Goal: Task Accomplishment & Management: Use online tool/utility

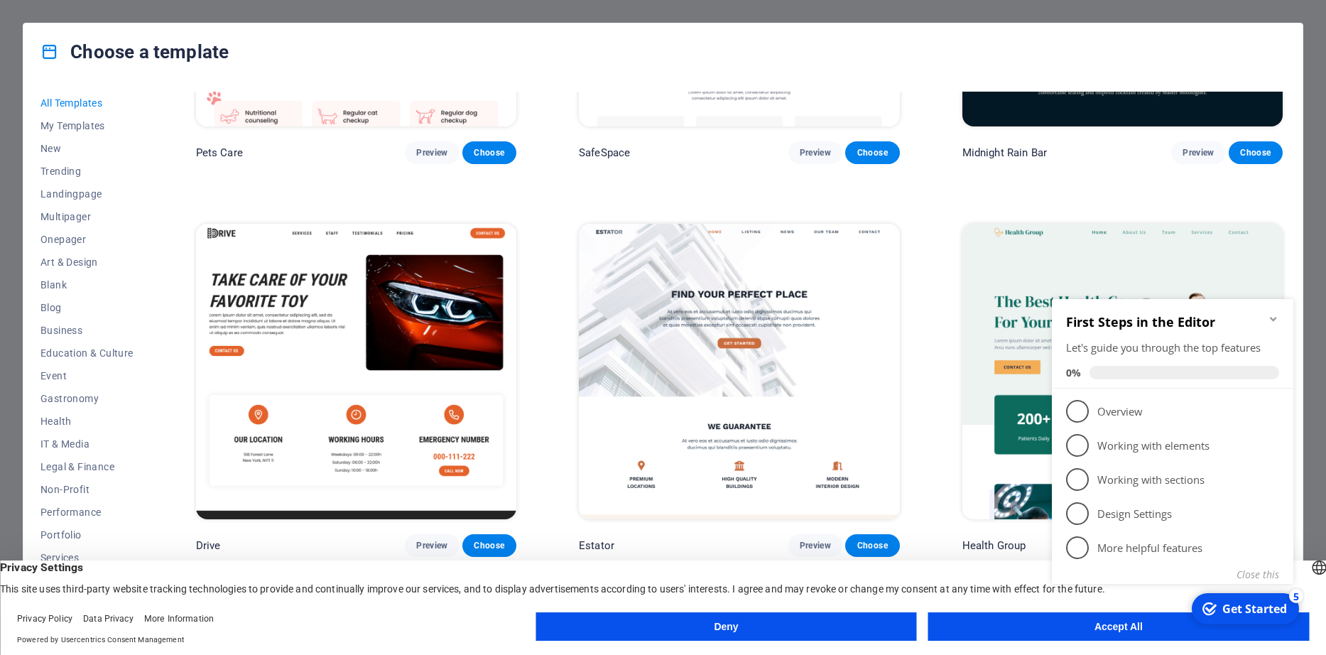
scroll to position [3478, 0]
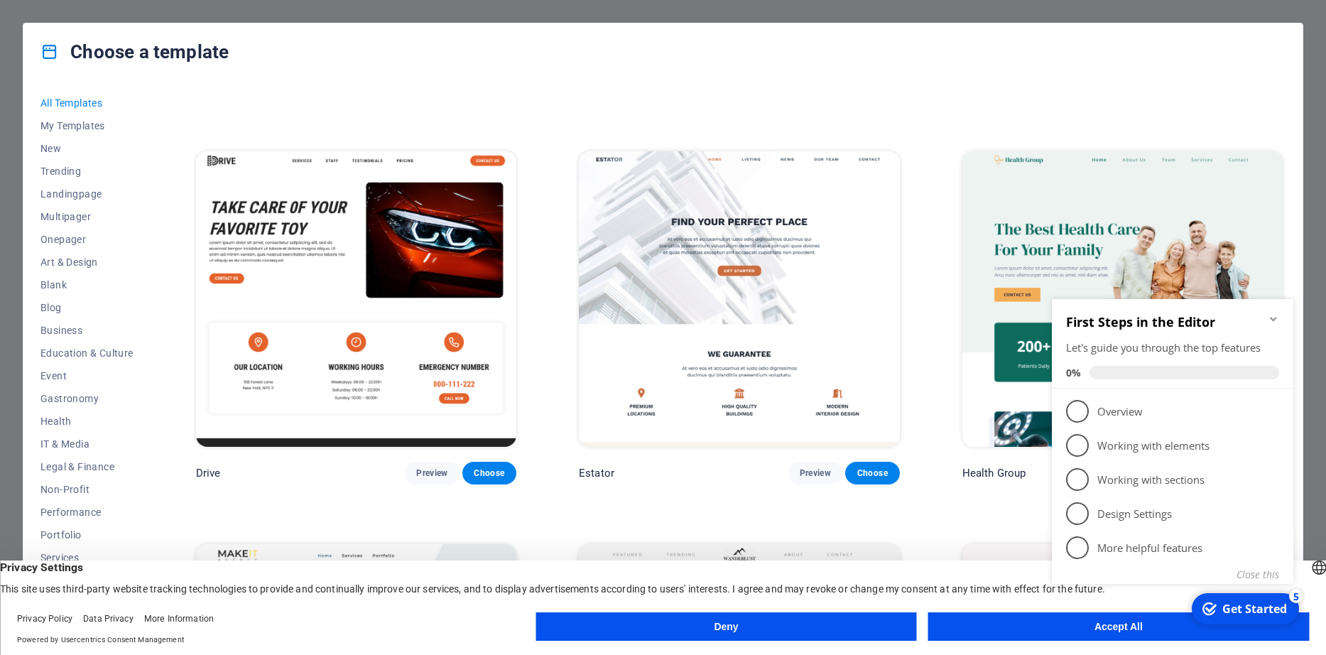
click at [394, 274] on img at bounding box center [356, 299] width 320 height 296
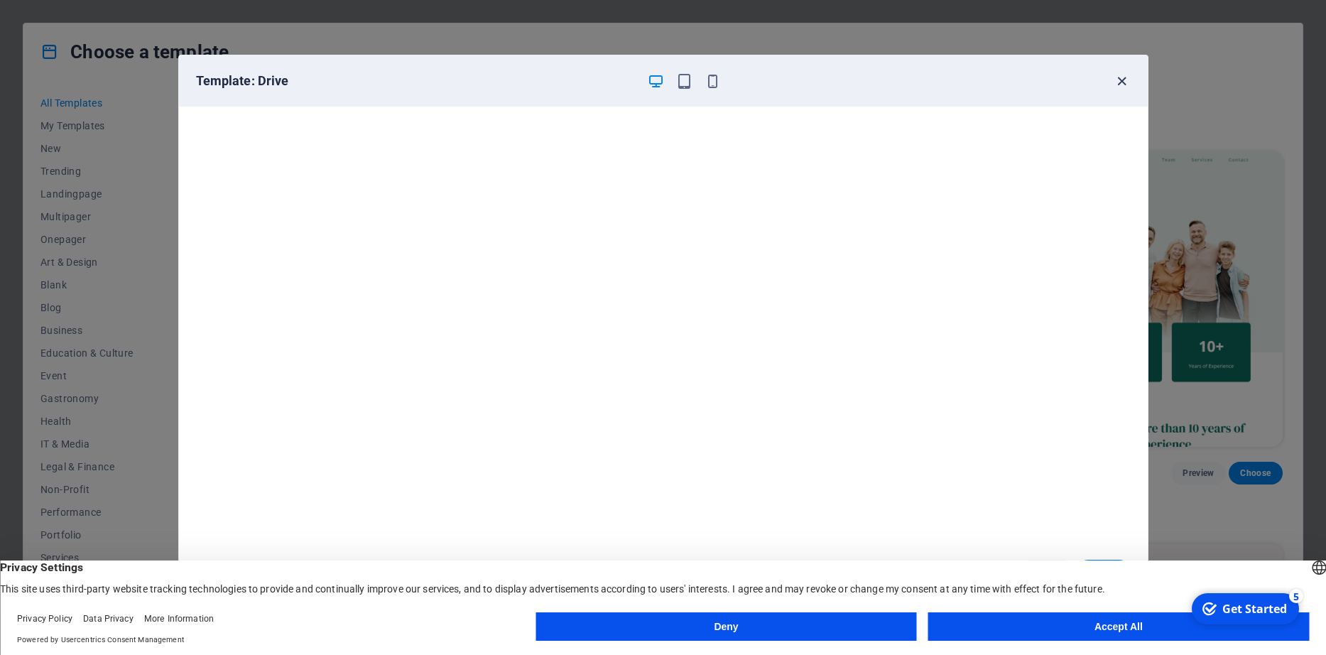
click at [1122, 82] on icon "button" at bounding box center [1122, 81] width 16 height 16
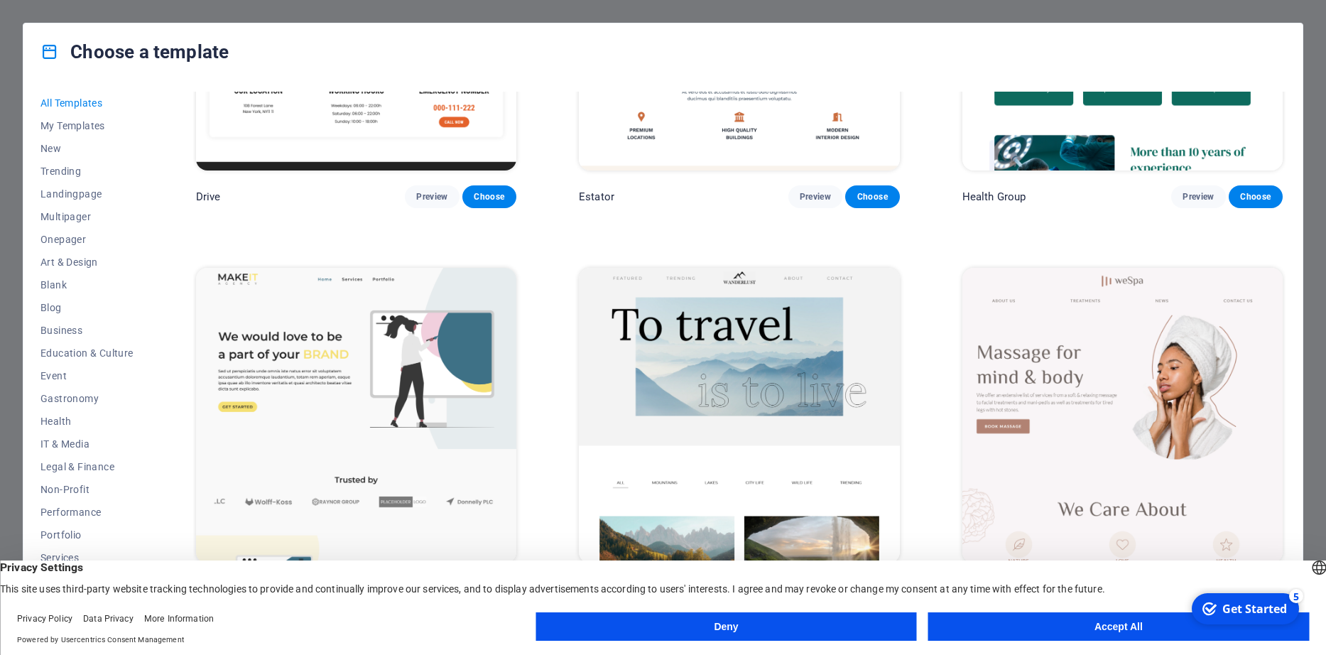
scroll to position [3768, 0]
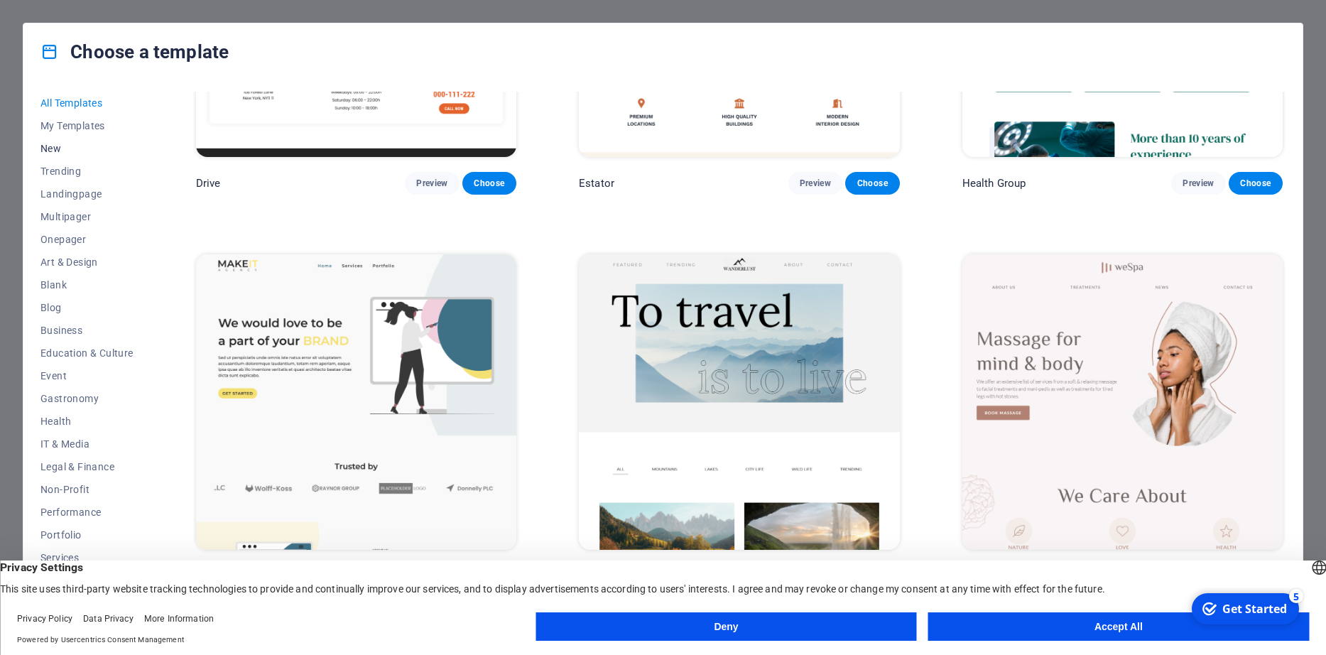
click at [52, 153] on span "New" at bounding box center [86, 148] width 93 height 11
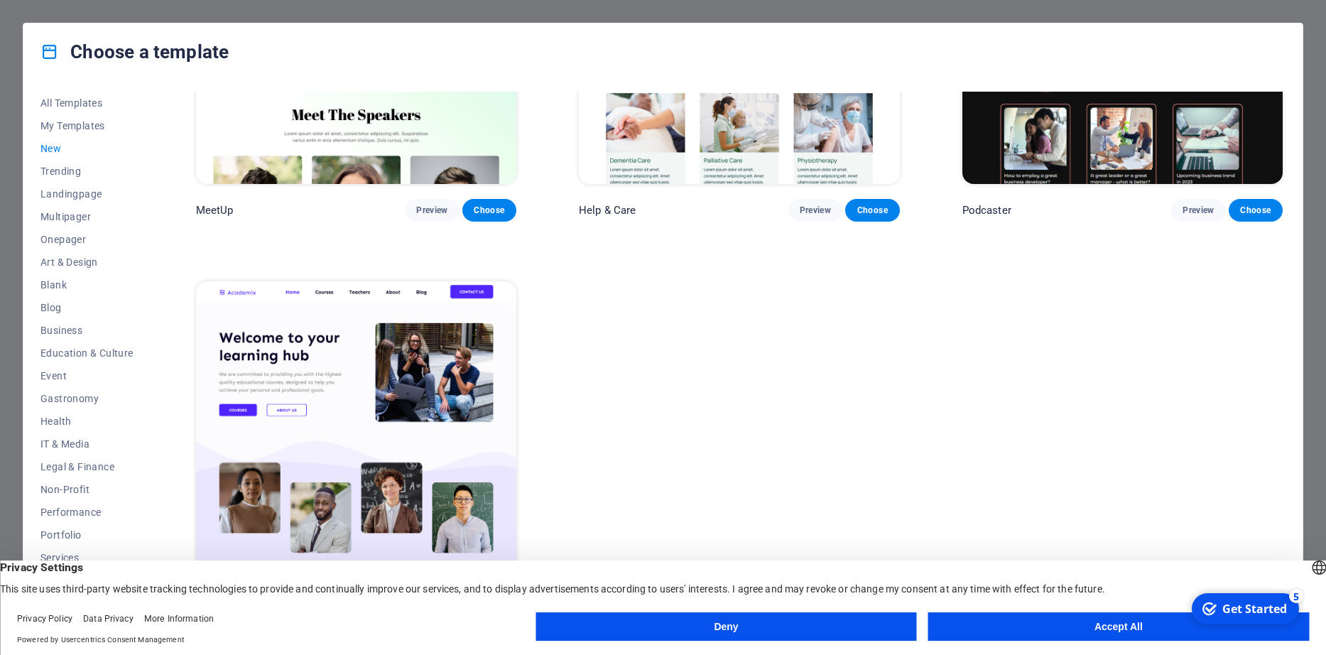
scroll to position [1387, 0]
click at [74, 128] on span "My Templates" at bounding box center [86, 125] width 93 height 11
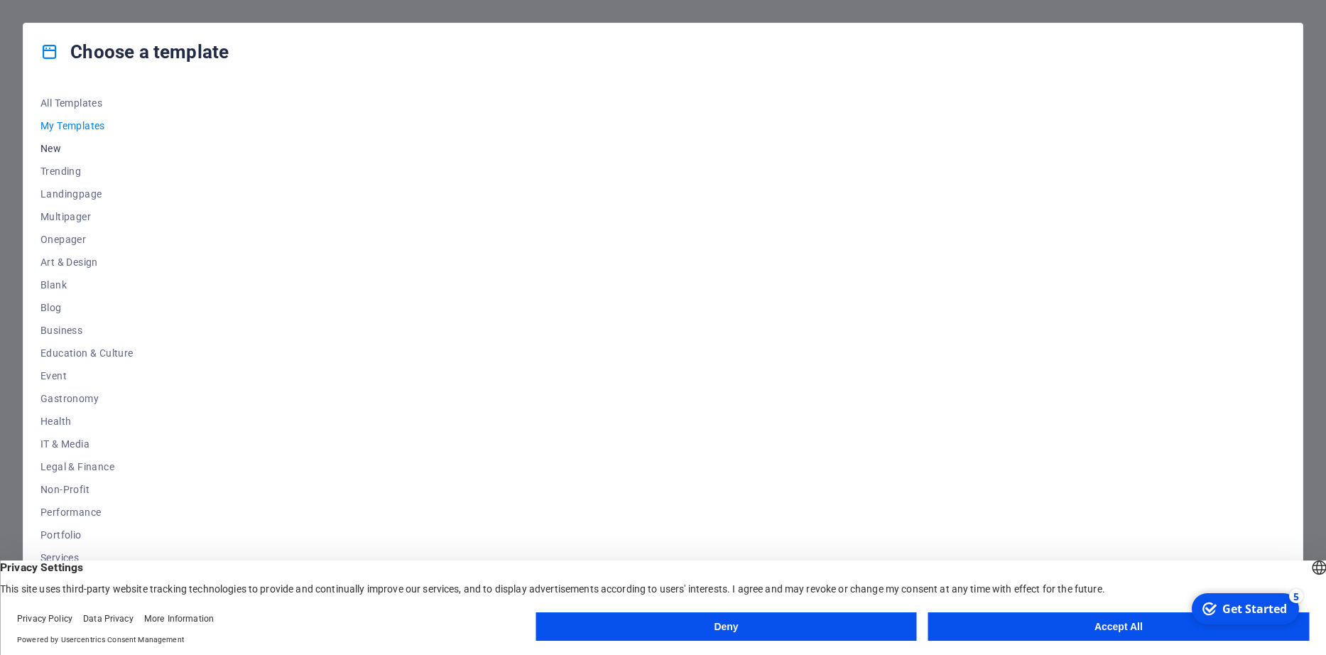
click at [48, 148] on span "New" at bounding box center [86, 148] width 93 height 11
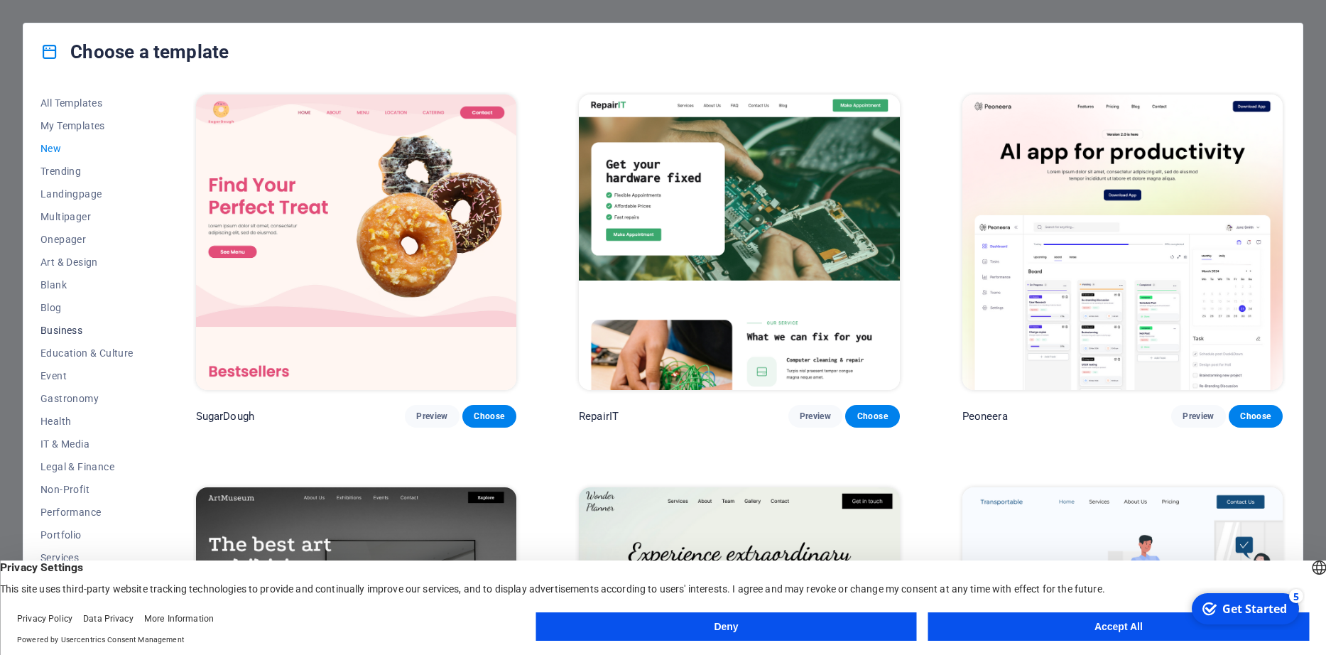
scroll to position [45, 0]
click at [75, 403] on span "IT & Media" at bounding box center [86, 398] width 93 height 11
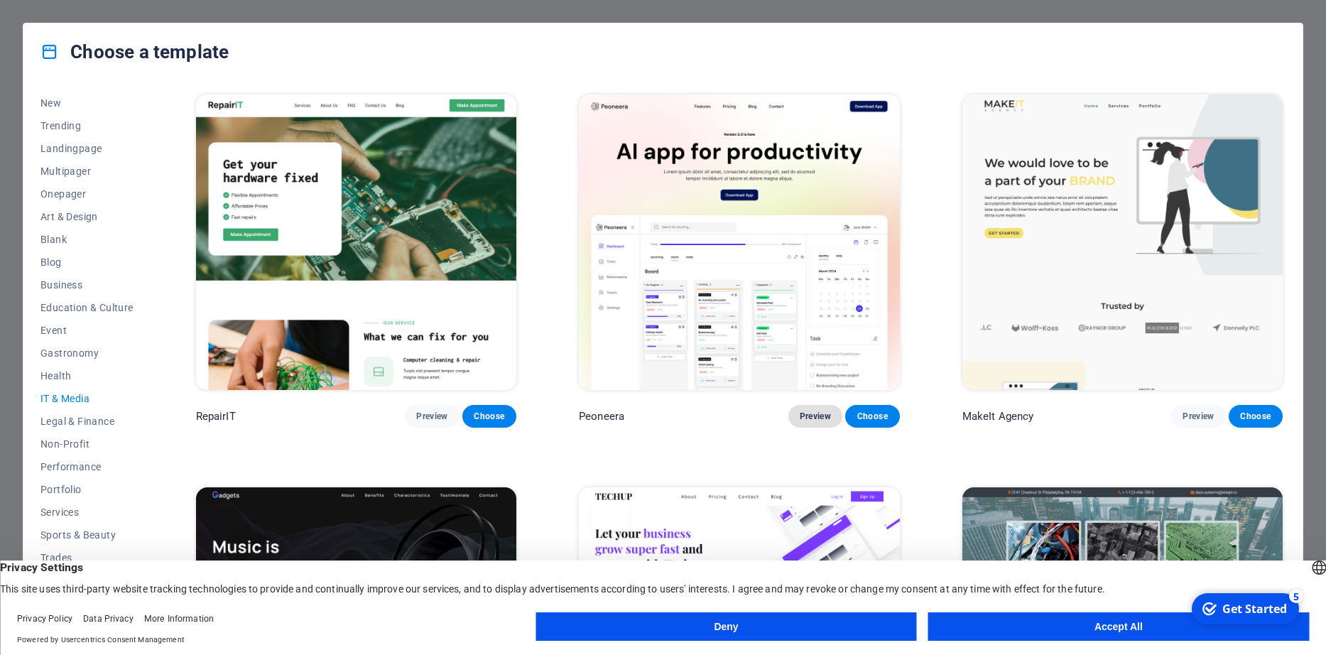
click at [815, 417] on span "Preview" at bounding box center [815, 416] width 31 height 11
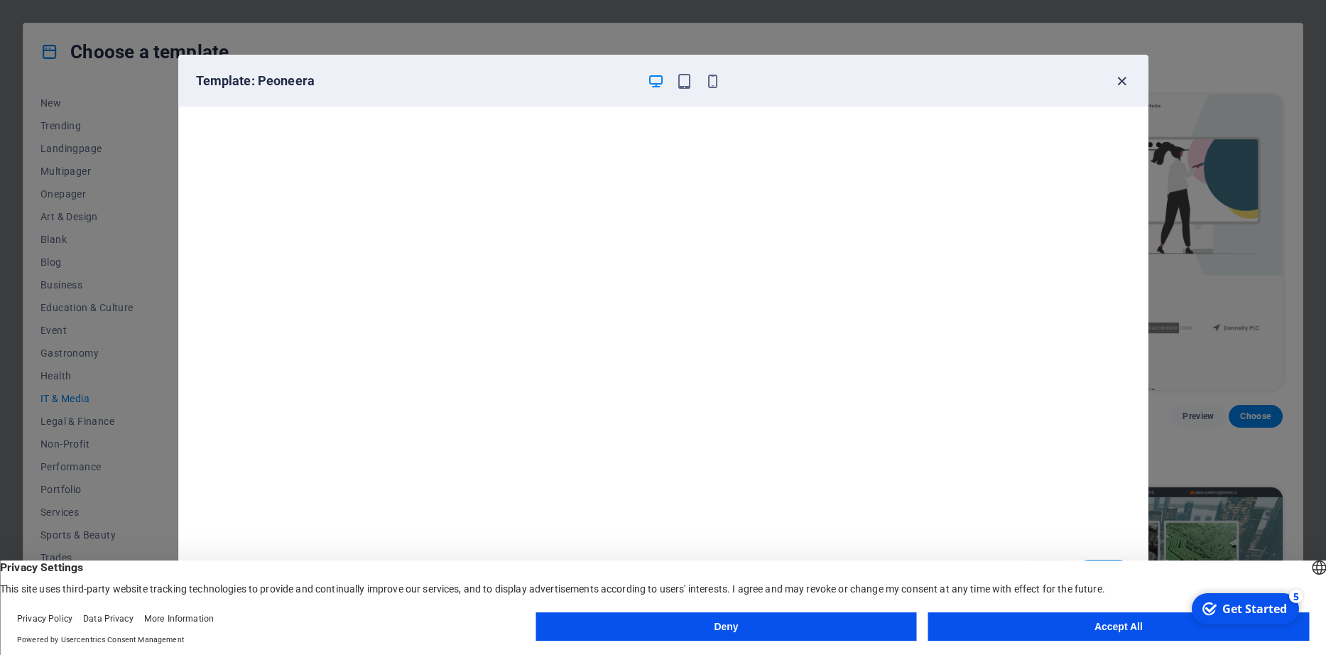
click at [1122, 78] on icon "button" at bounding box center [1122, 81] width 16 height 16
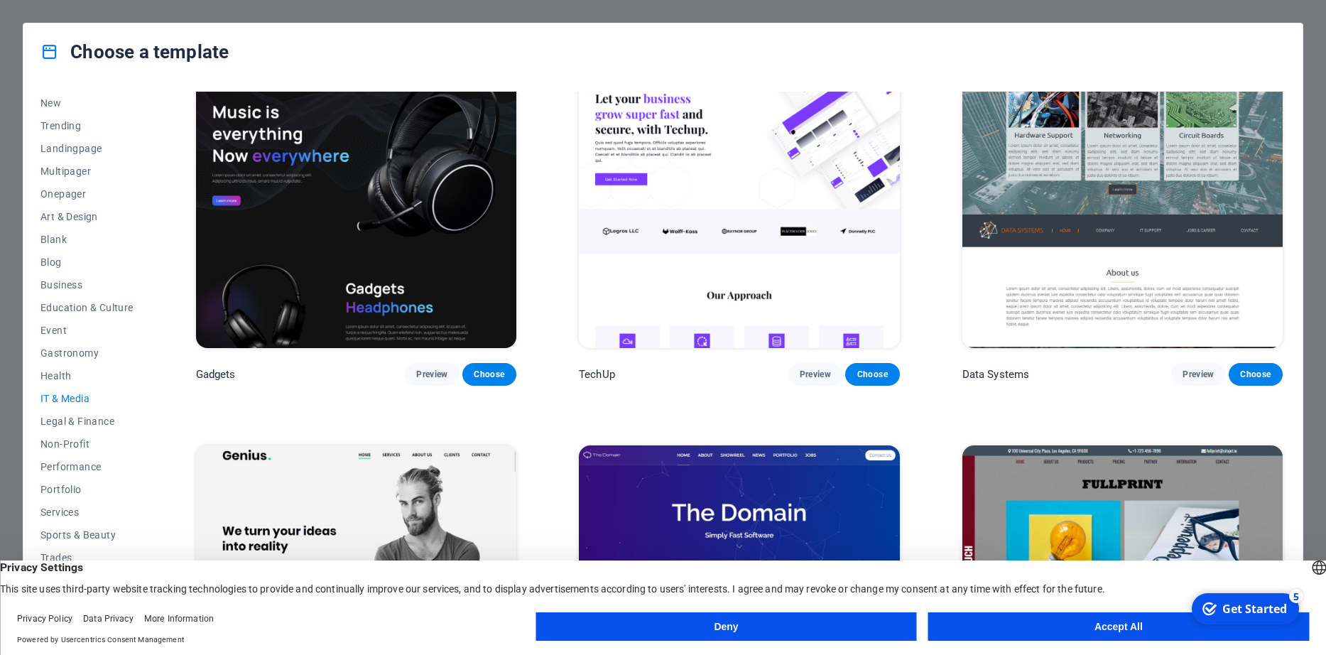
scroll to position [797, 0]
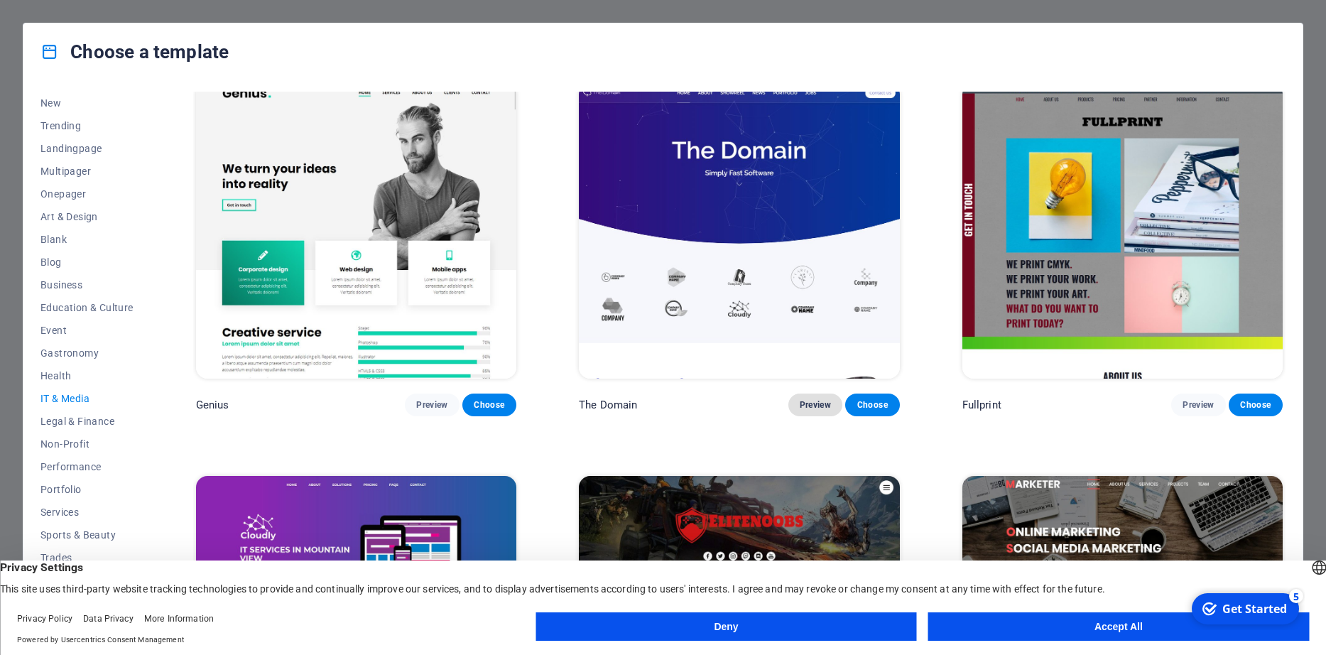
click at [808, 403] on span "Preview" at bounding box center [815, 404] width 31 height 11
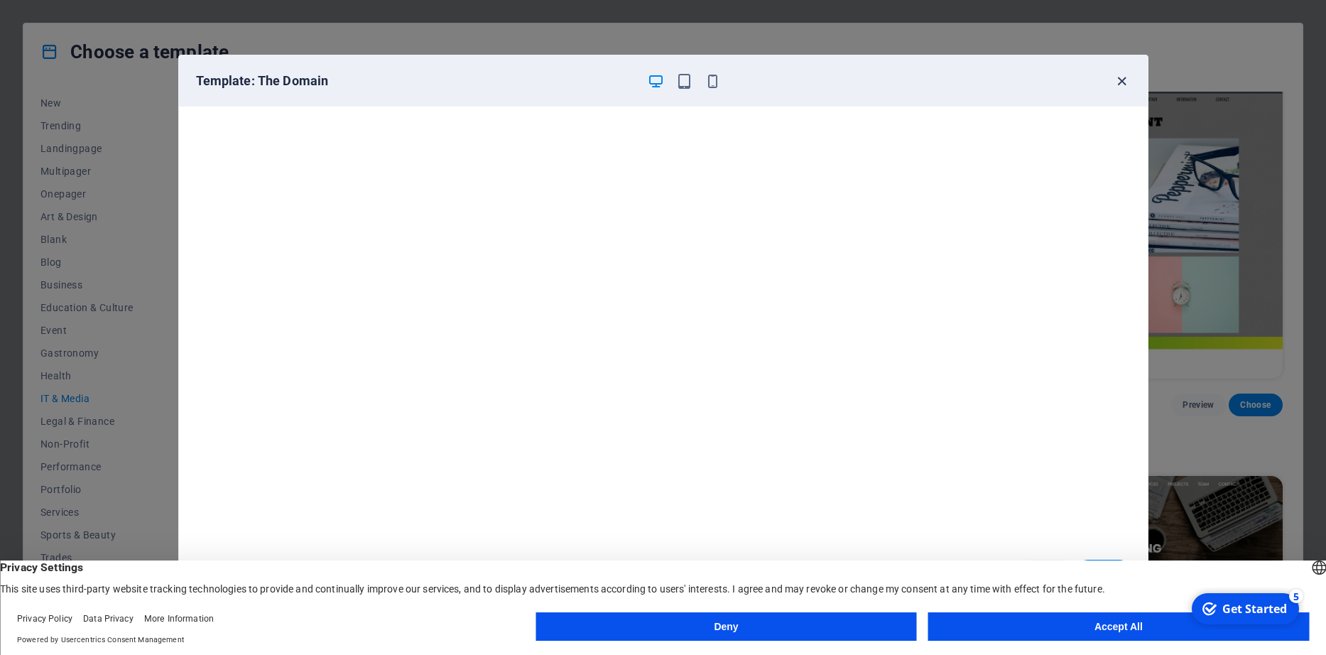
click at [1122, 83] on icon "button" at bounding box center [1122, 81] width 16 height 16
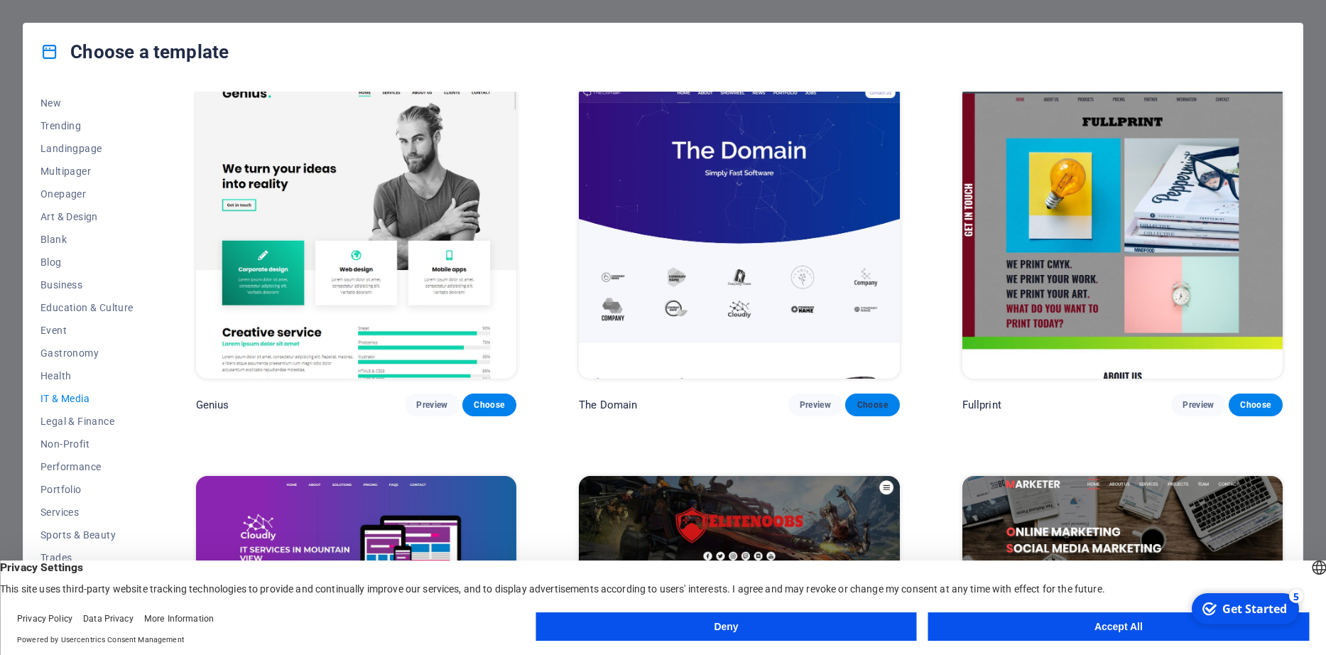
click at [881, 404] on span "Choose" at bounding box center [872, 404] width 31 height 11
